Goal: Check status: Check status

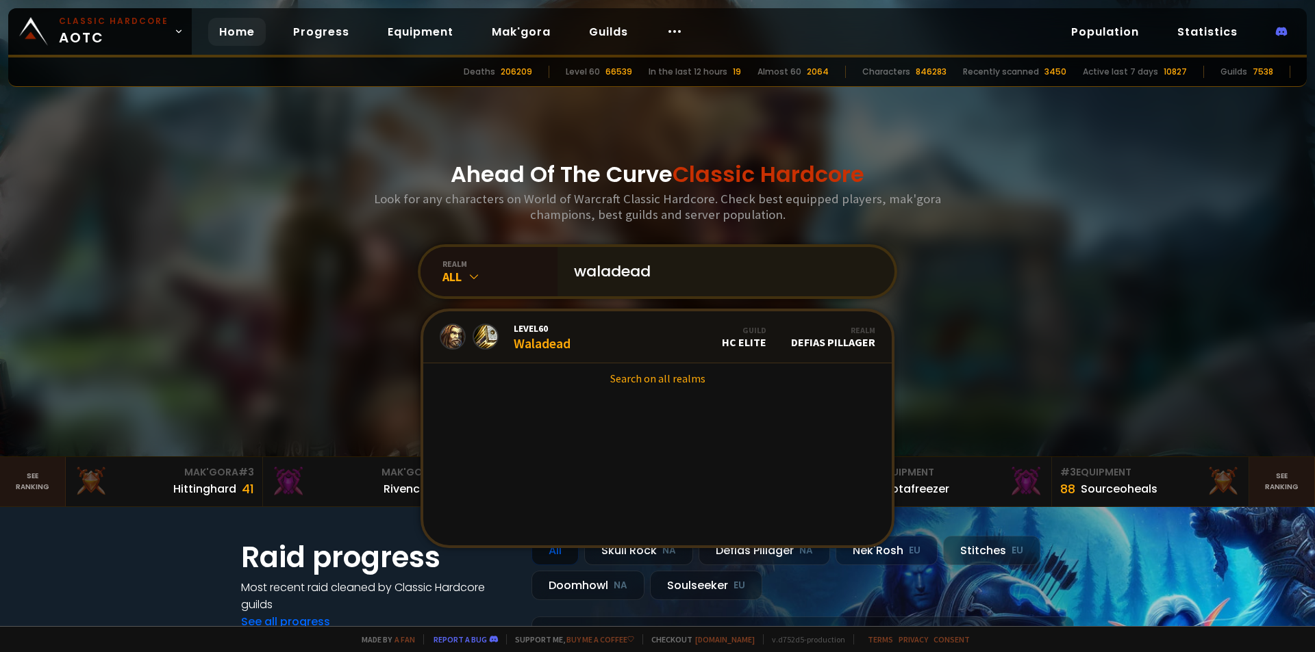
click at [696, 272] on input "waladead" at bounding box center [722, 271] width 312 height 49
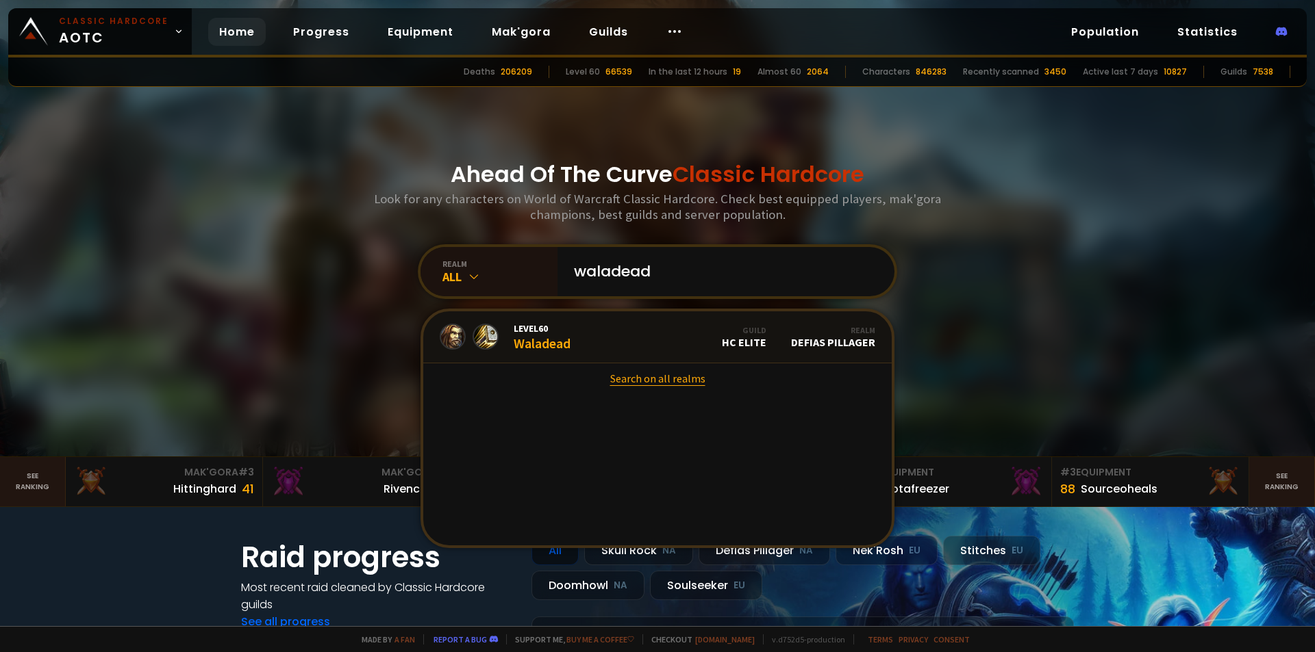
type input "waladead"
click at [678, 383] on link "Search on all realms" at bounding box center [657, 379] width 468 height 30
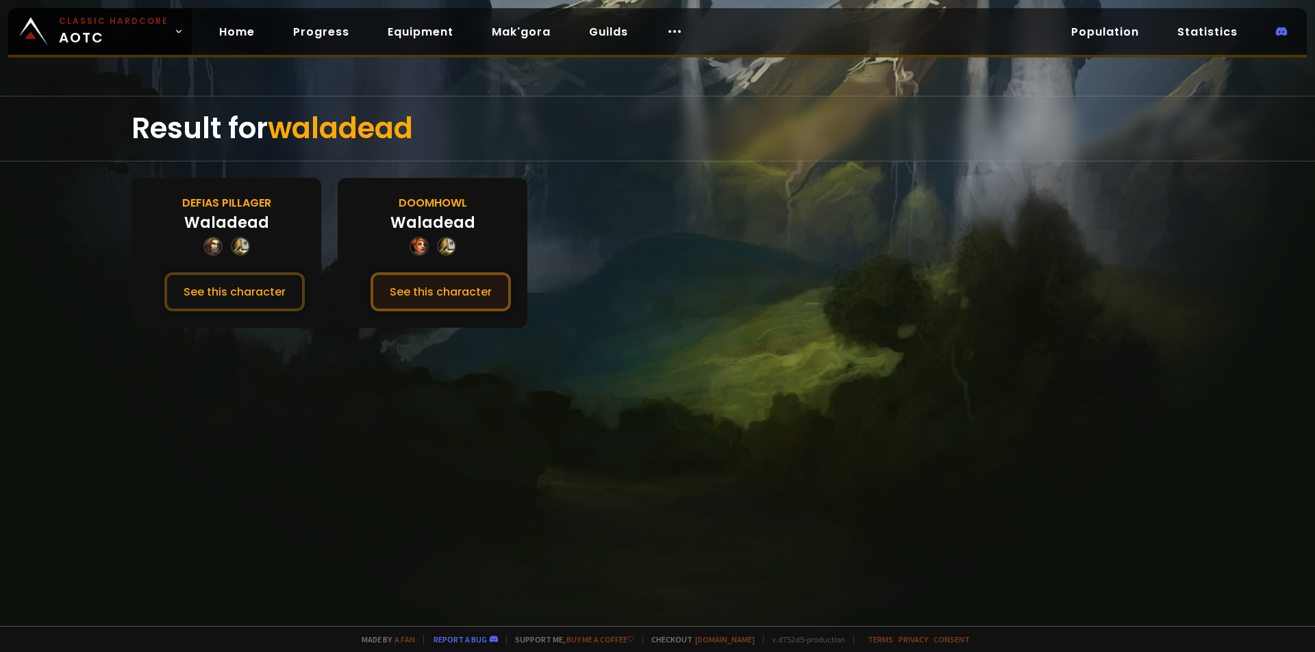
click at [469, 295] on button "See this character" at bounding box center [440, 292] width 140 height 39
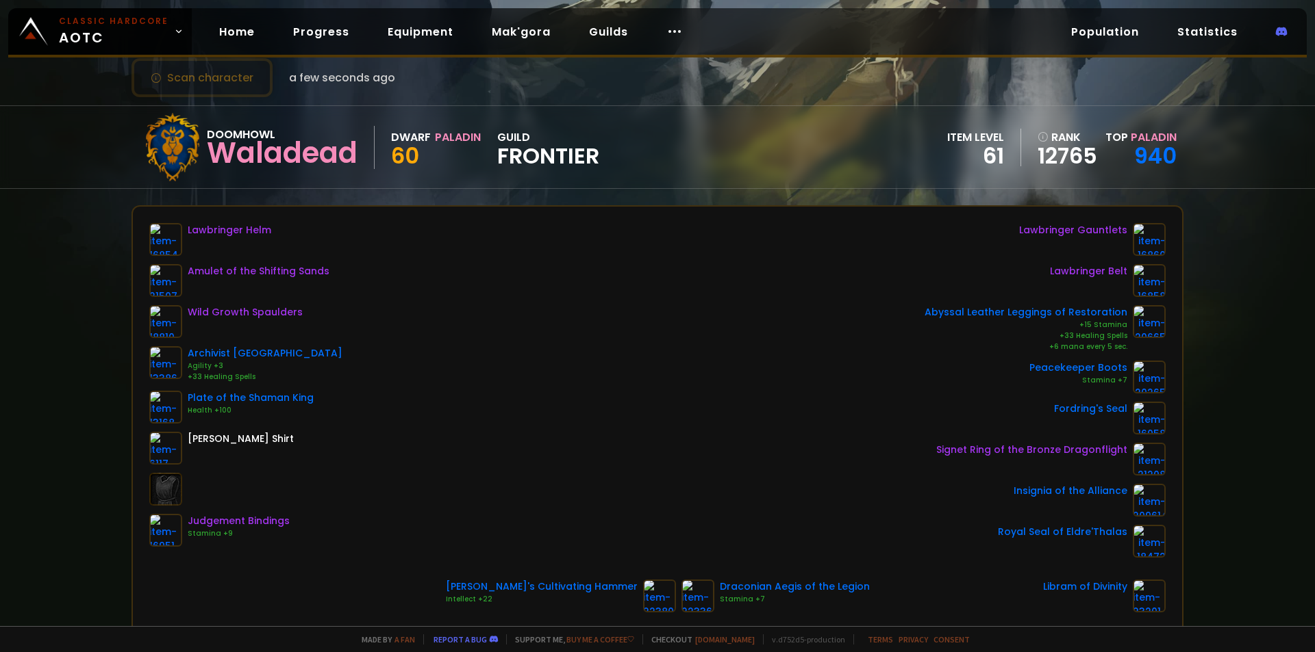
scroll to position [36, 0]
click at [484, 322] on div "Lawbringer Helm Amulet of the Shifting Sands Wild Growth Spaulders Archivist Ca…" at bounding box center [657, 392] width 1016 height 335
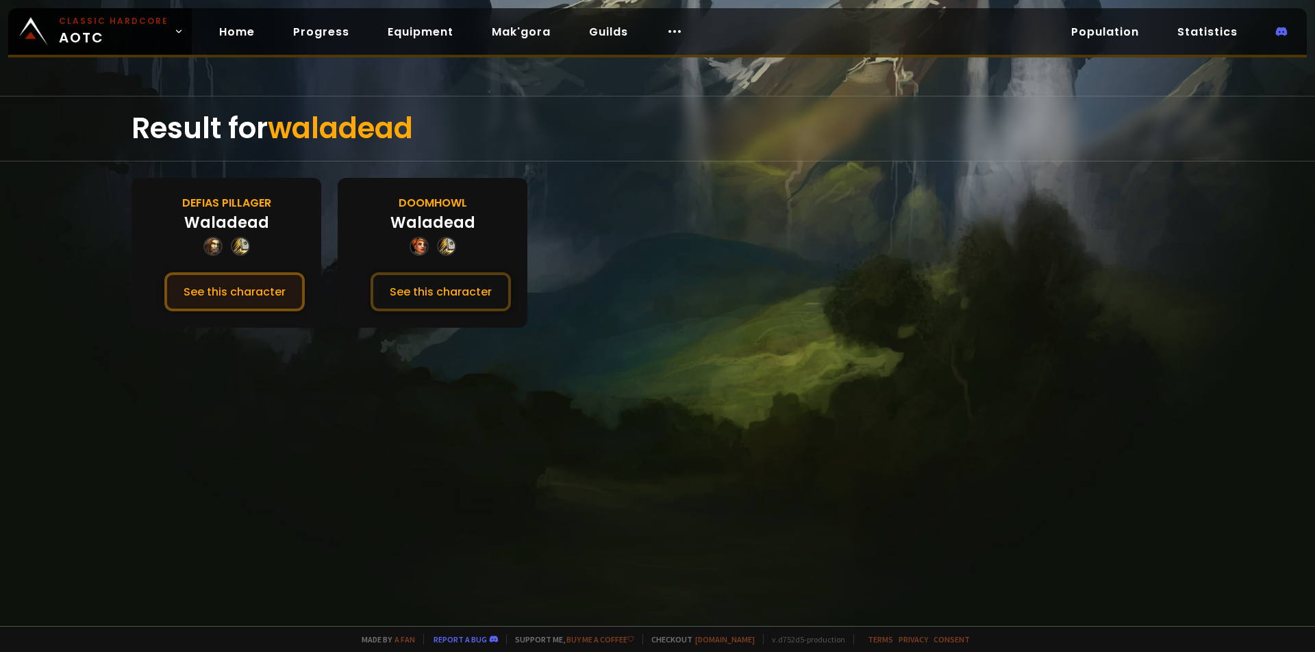
click at [217, 297] on button "See this character" at bounding box center [234, 292] width 140 height 39
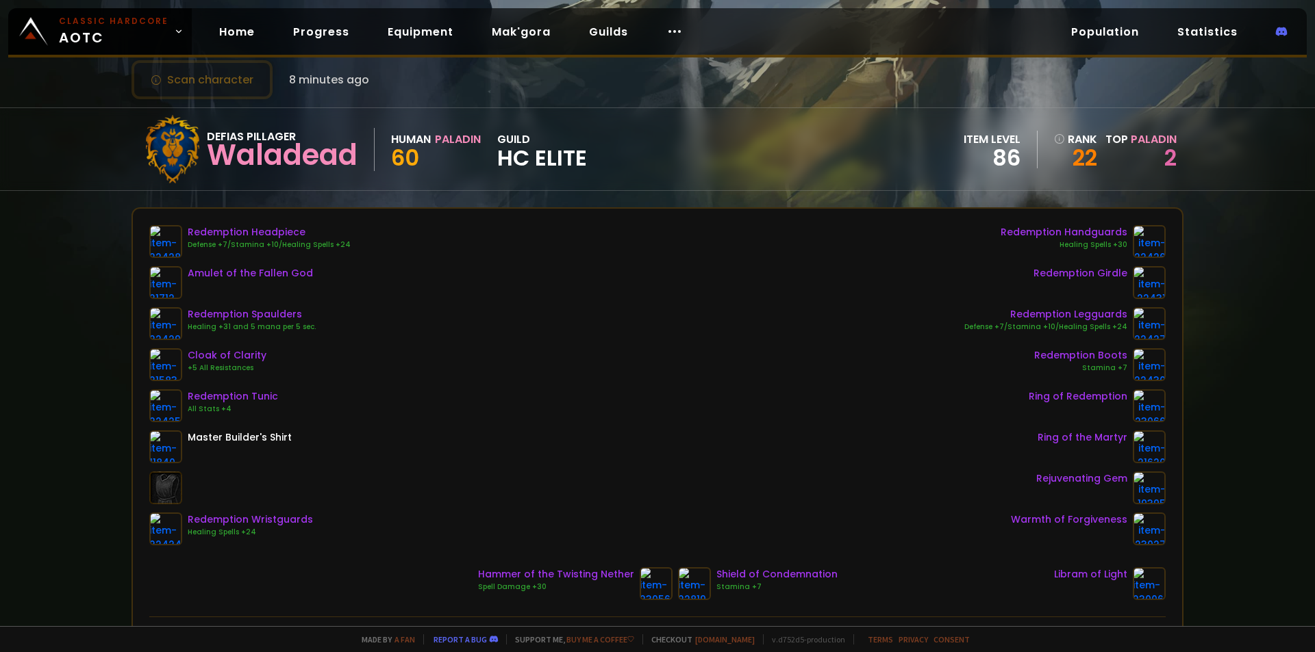
scroll to position [68, 0]
